Goal: Navigation & Orientation: Find specific page/section

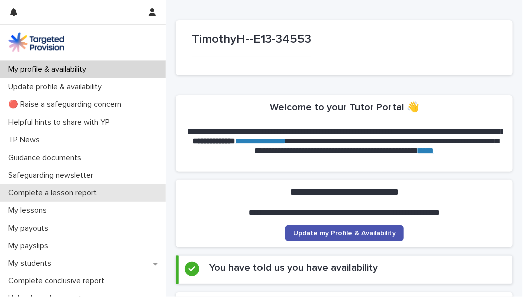
click at [70, 192] on p "Complete a lesson report" at bounding box center [54, 193] width 101 height 10
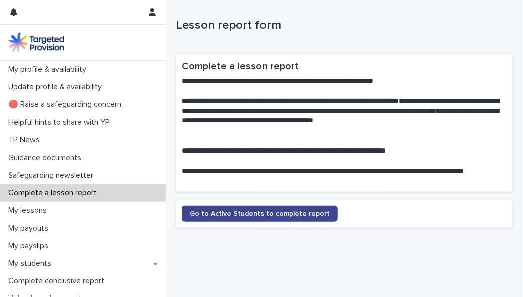
click at [252, 214] on span "Go to Active Students to complete report" at bounding box center [260, 213] width 140 height 7
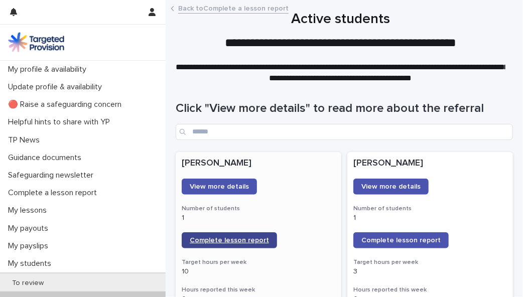
click at [233, 237] on span "Complete lesson report" at bounding box center [229, 240] width 79 height 7
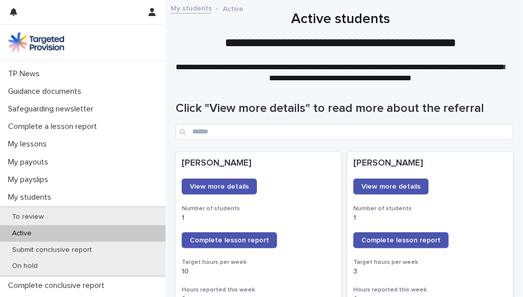
scroll to position [68, 0]
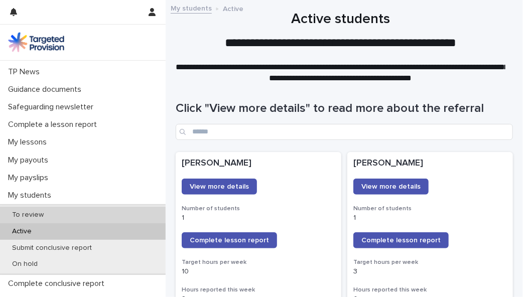
click at [110, 210] on div "To review" at bounding box center [83, 215] width 166 height 17
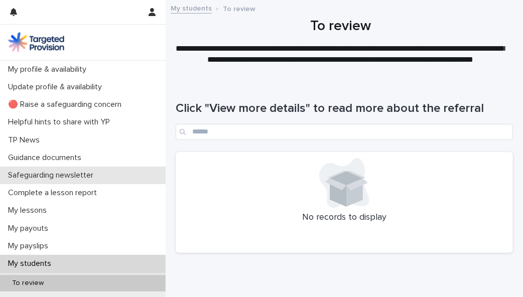
click at [76, 176] on p "Safeguarding newsletter" at bounding box center [52, 176] width 97 height 10
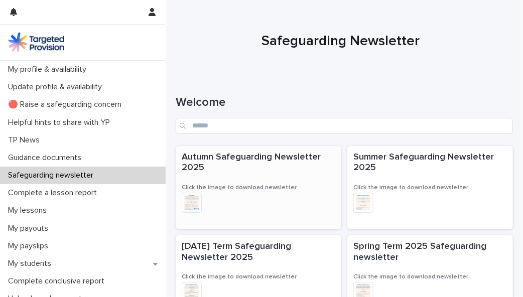
click at [193, 200] on img at bounding box center [192, 203] width 20 height 20
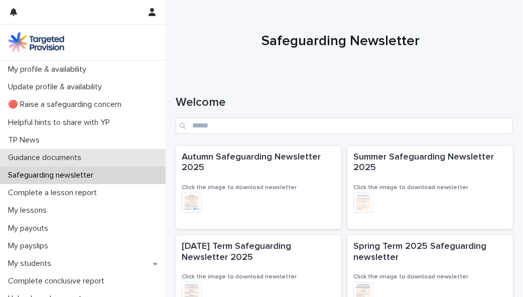
click at [49, 162] on p "Guidance documents" at bounding box center [46, 158] width 85 height 10
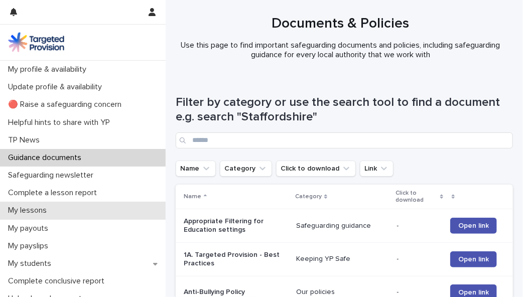
click at [53, 209] on p "My lessons" at bounding box center [29, 211] width 51 height 10
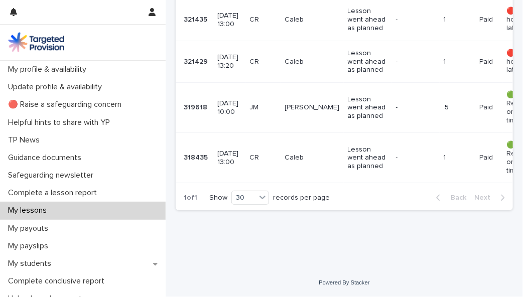
scroll to position [576, 0]
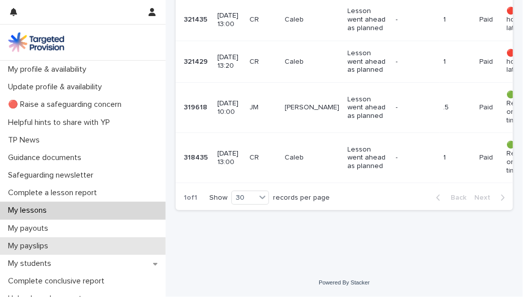
click at [44, 244] on p "My payslips" at bounding box center [30, 246] width 52 height 10
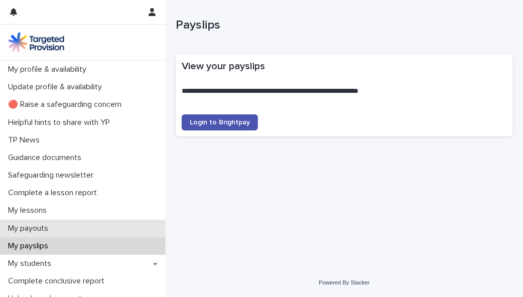
click at [34, 228] on p "My payouts" at bounding box center [30, 229] width 52 height 10
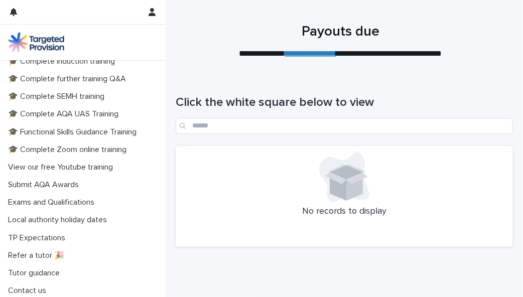
scroll to position [275, 0]
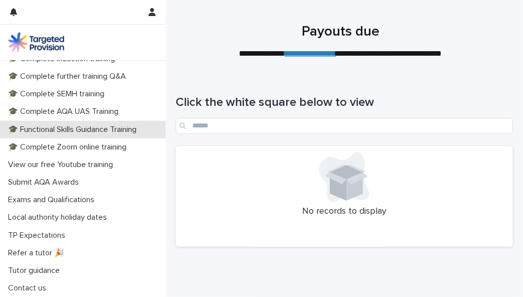
click at [109, 133] on p "🎓 Functional Skills Guidance Training" at bounding box center [74, 130] width 140 height 10
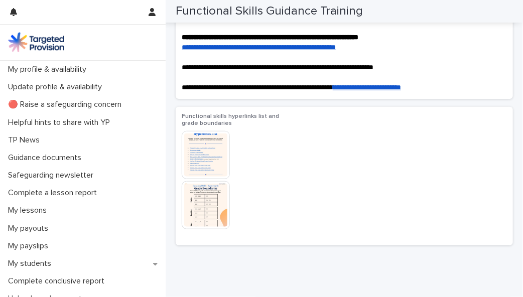
scroll to position [229, 0]
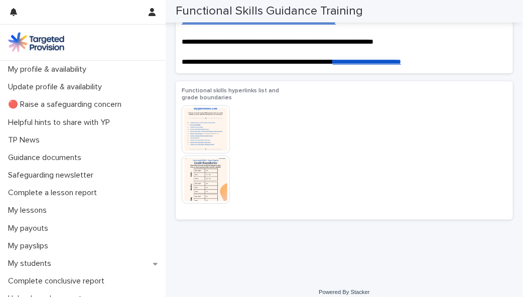
click at [206, 137] on img at bounding box center [206, 129] width 48 height 48
